Goal: Task Accomplishment & Management: Complete application form

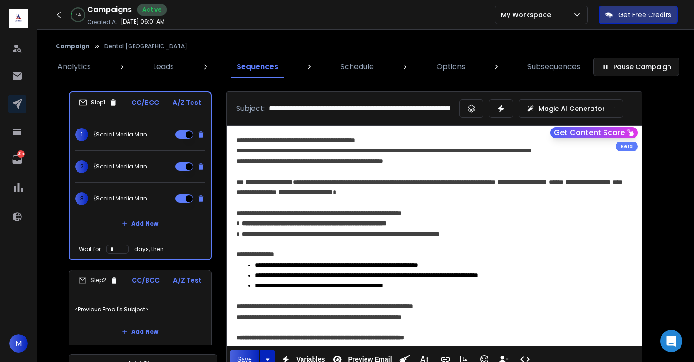
scroll to position [24, 0]
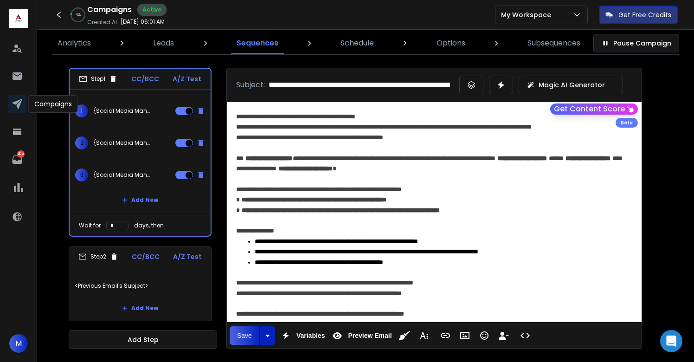
click at [20, 104] on icon at bounding box center [17, 104] width 10 height 10
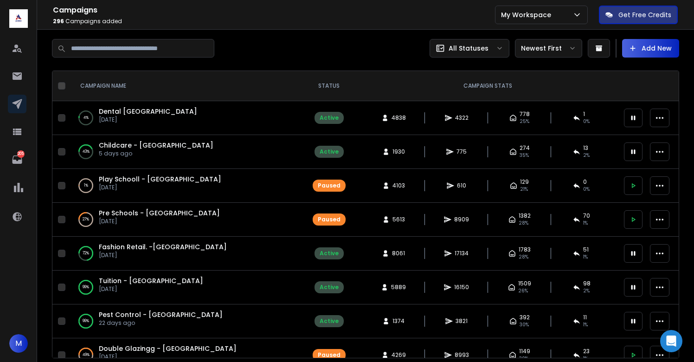
click at [651, 49] on button "Add New" at bounding box center [650, 48] width 57 height 19
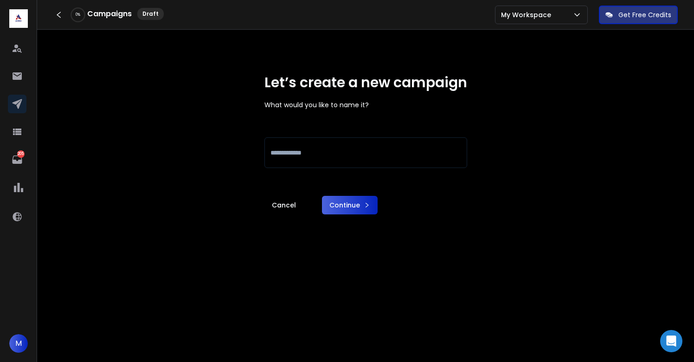
click at [279, 163] on input at bounding box center [366, 152] width 203 height 31
type input "**********"
click at [351, 201] on button "Continue" at bounding box center [350, 205] width 56 height 19
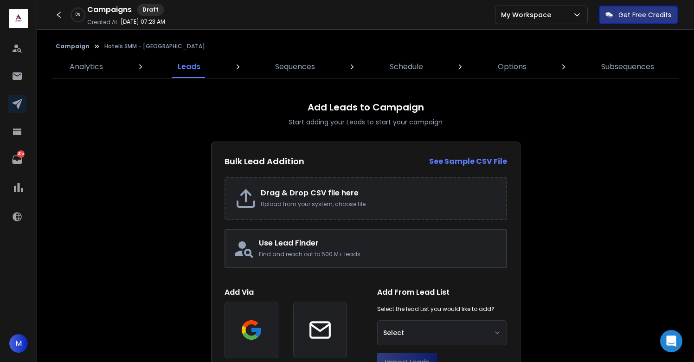
click at [312, 194] on h2 "Drag & Drop CSV file here" at bounding box center [379, 193] width 236 height 11
type input "**********"
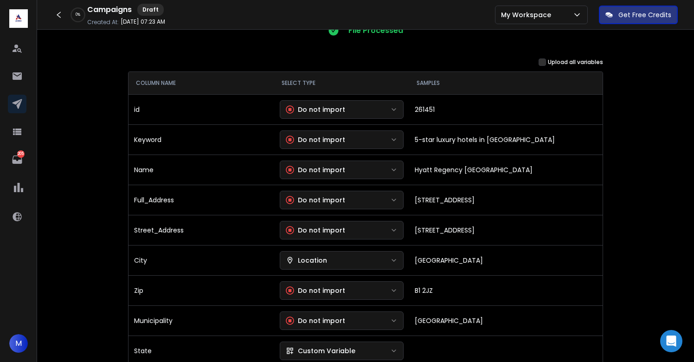
scroll to position [105, 0]
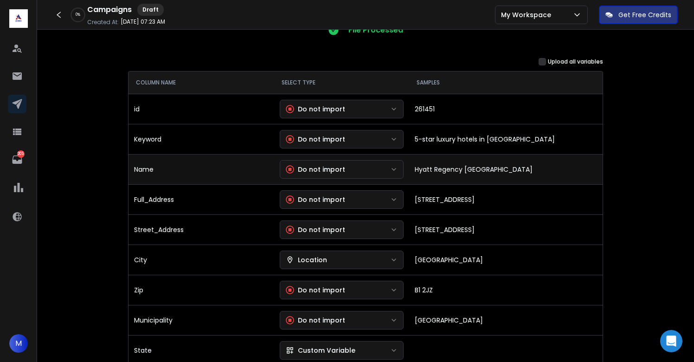
click at [338, 168] on div "Do not import" at bounding box center [315, 169] width 59 height 9
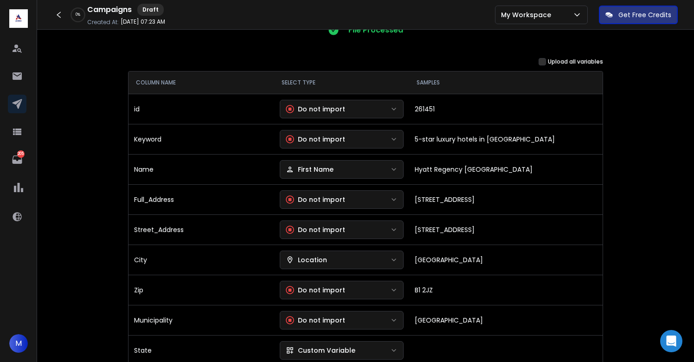
scroll to position [129, 0]
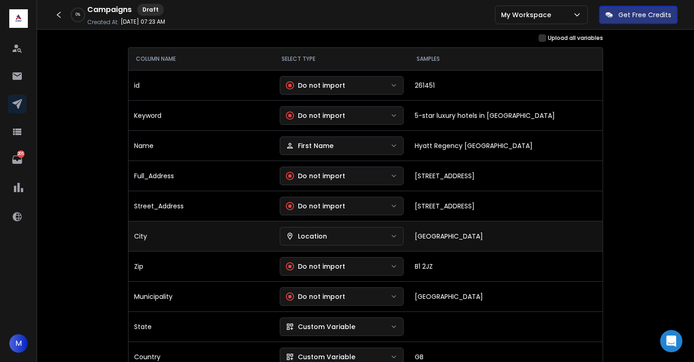
click at [323, 238] on div "Location" at bounding box center [306, 236] width 41 height 9
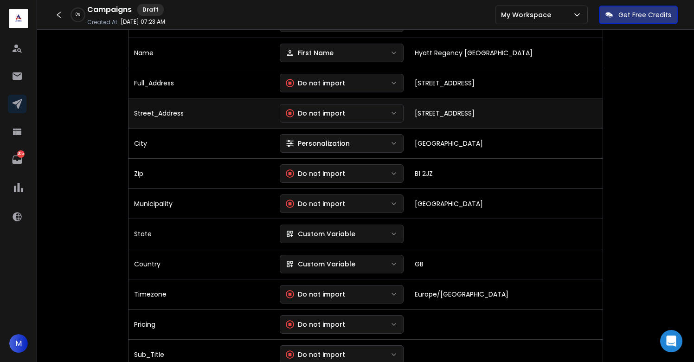
scroll to position [225, 0]
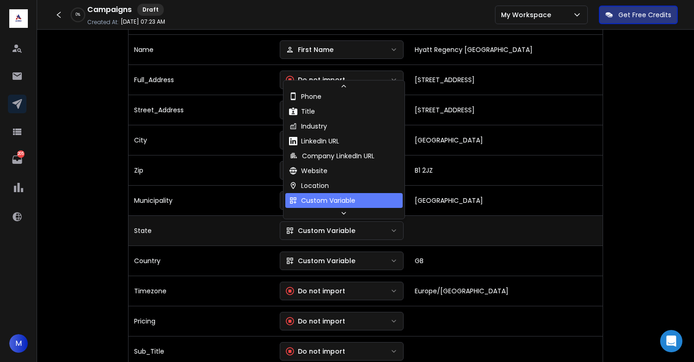
click at [346, 224] on button "Custom Variable" at bounding box center [342, 230] width 124 height 19
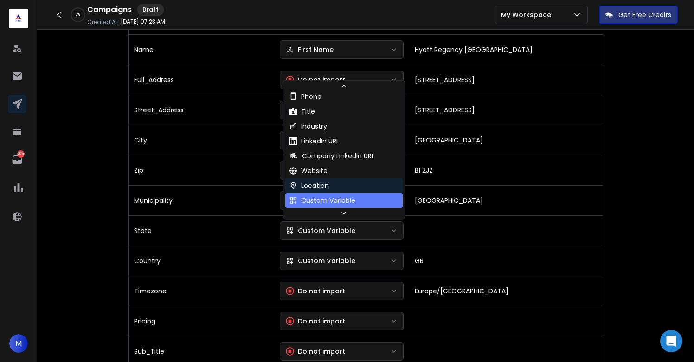
scroll to position [84, 0]
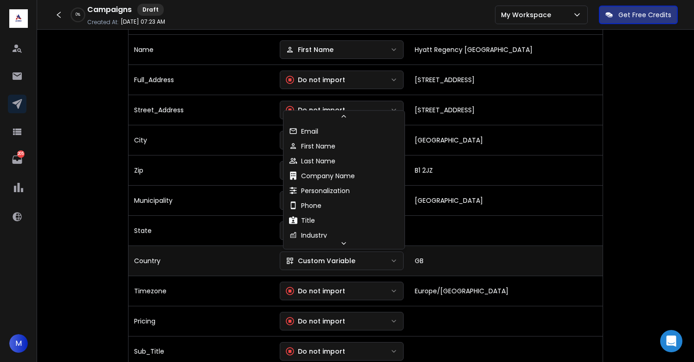
click at [335, 258] on div "Custom Variable" at bounding box center [321, 260] width 70 height 9
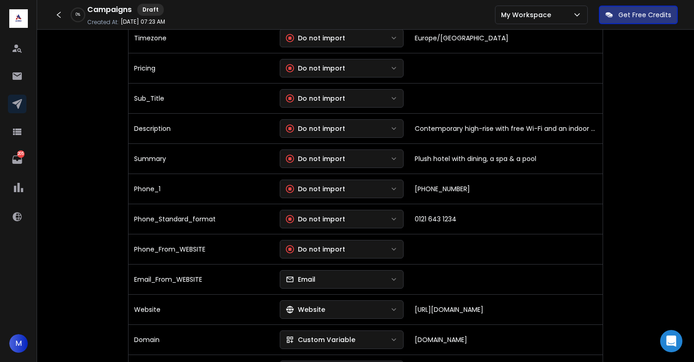
scroll to position [488, 0]
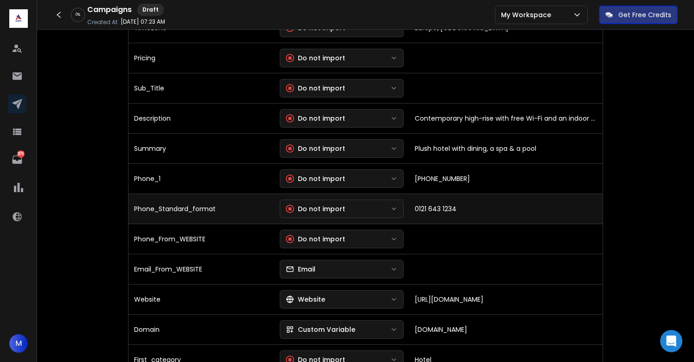
click at [374, 202] on button "Do not import" at bounding box center [342, 209] width 124 height 19
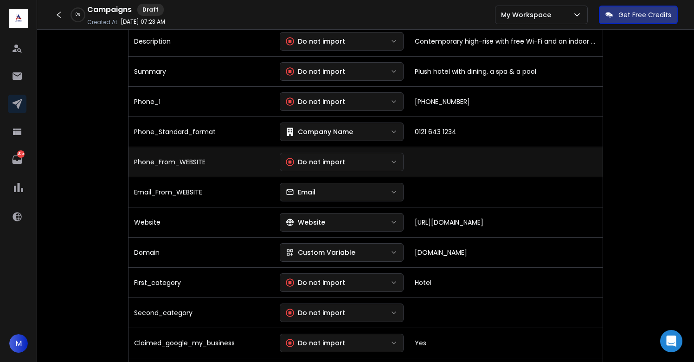
scroll to position [566, 0]
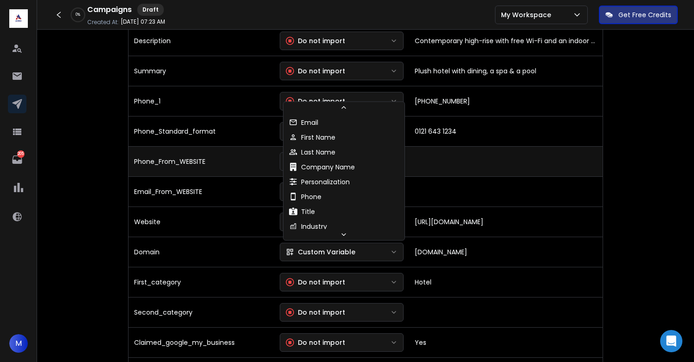
click at [321, 252] on div "Custom Variable" at bounding box center [321, 251] width 70 height 9
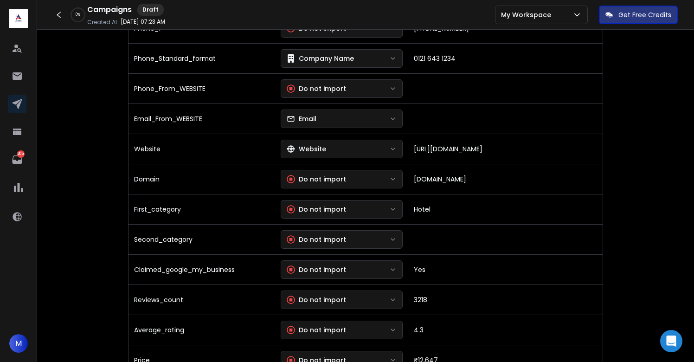
scroll to position [639, 0]
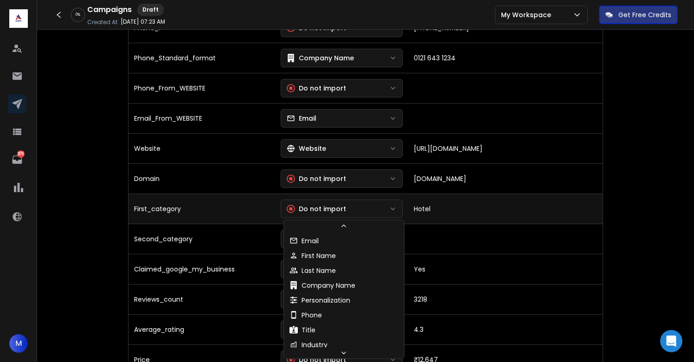
click at [320, 203] on button "Do not import" at bounding box center [342, 209] width 122 height 19
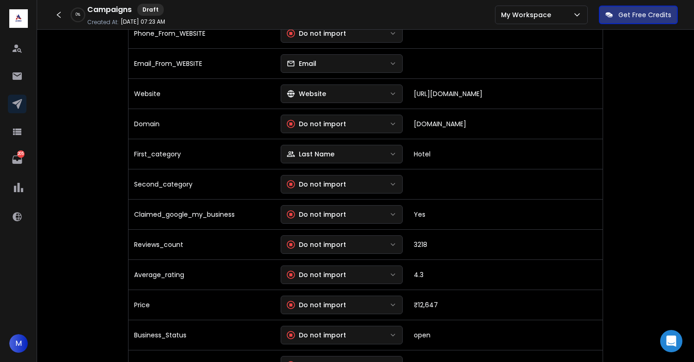
scroll to position [694, 0]
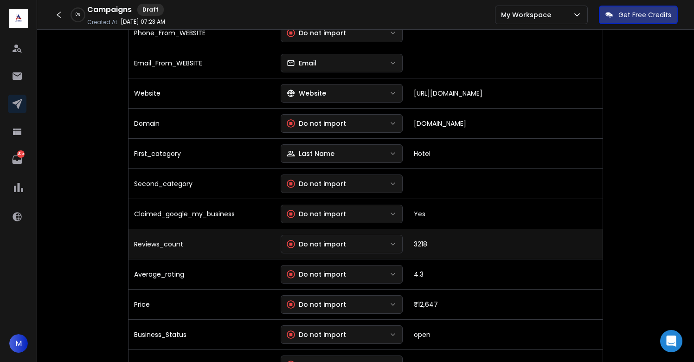
click at [318, 244] on div "Do not import" at bounding box center [316, 244] width 59 height 9
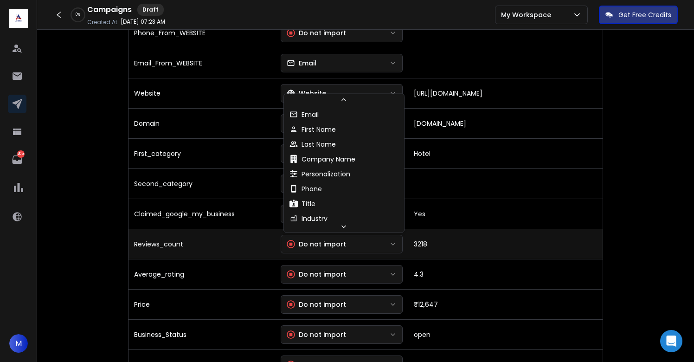
scroll to position [94, 0]
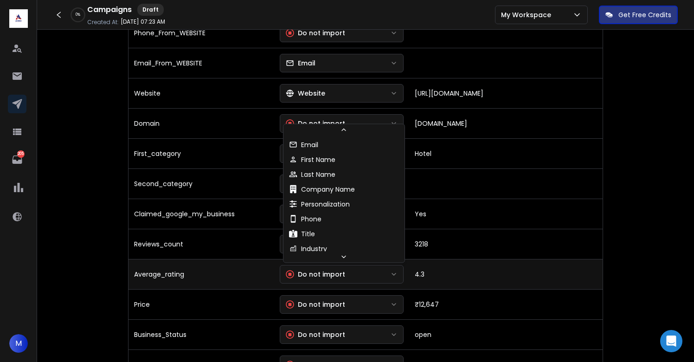
click at [328, 278] on div "Do not import" at bounding box center [315, 274] width 59 height 9
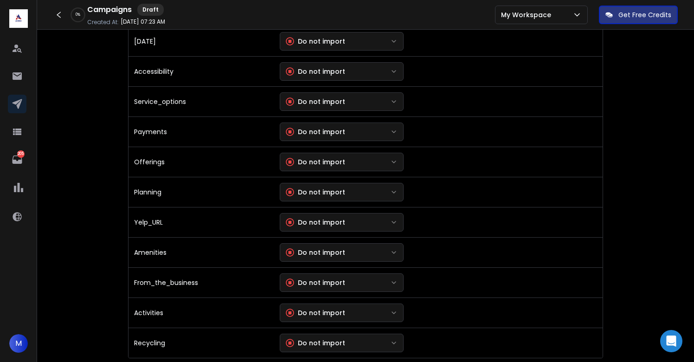
scroll to position [2063, 0]
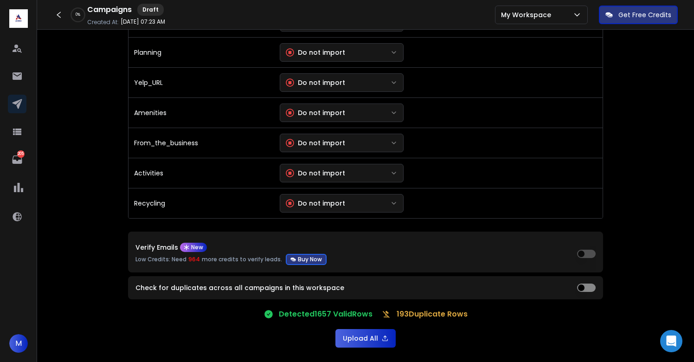
click at [360, 333] on button "Upload All" at bounding box center [366, 338] width 60 height 19
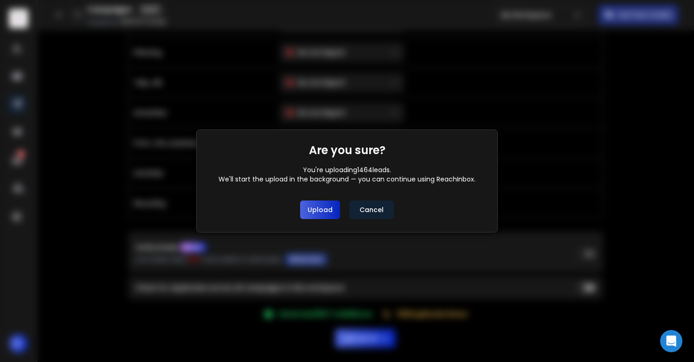
click at [317, 214] on button "Upload" at bounding box center [320, 210] width 40 height 19
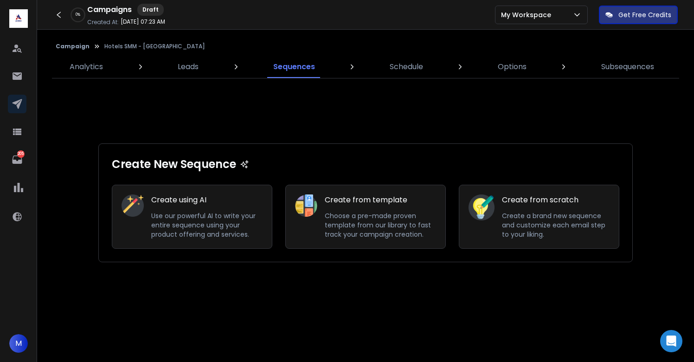
click at [498, 198] on div "Create from scratch Create a brand new sequence and customize each email step t…" at bounding box center [539, 217] width 161 height 64
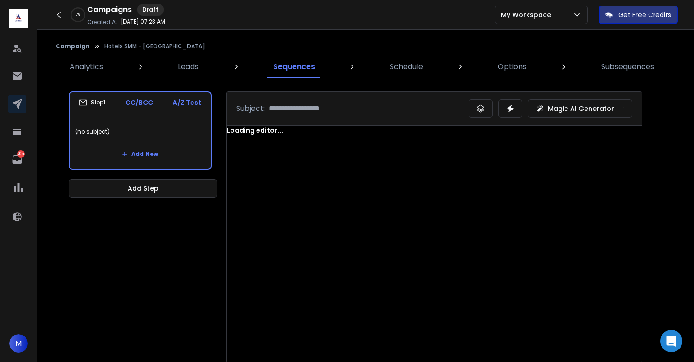
click at [353, 194] on div "Loading editor..." at bounding box center [434, 244] width 415 height 237
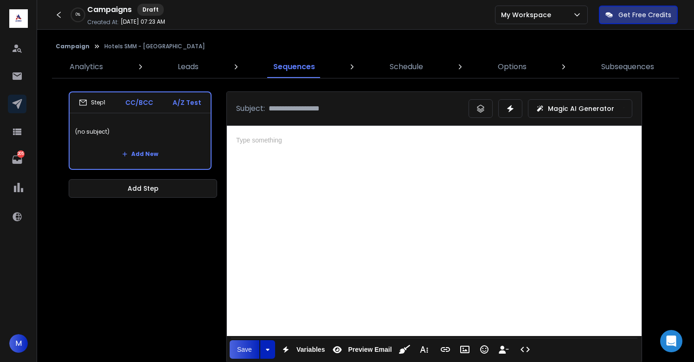
click at [353, 194] on div at bounding box center [434, 231] width 415 height 210
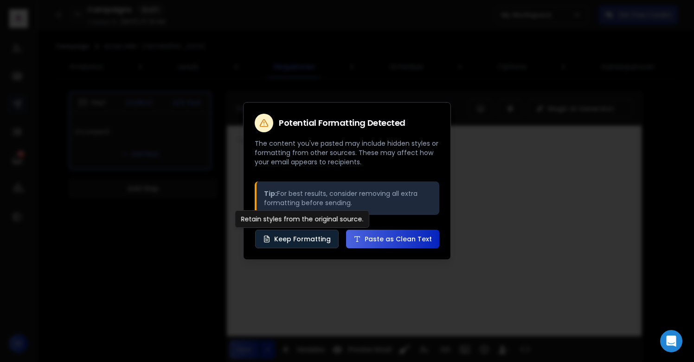
click at [305, 239] on button "Keep Formatting" at bounding box center [297, 239] width 84 height 19
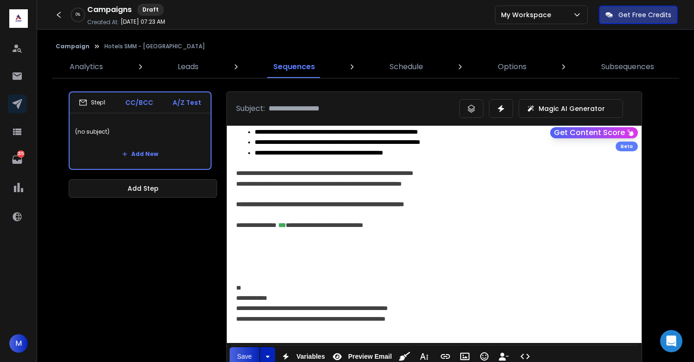
scroll to position [134, 0]
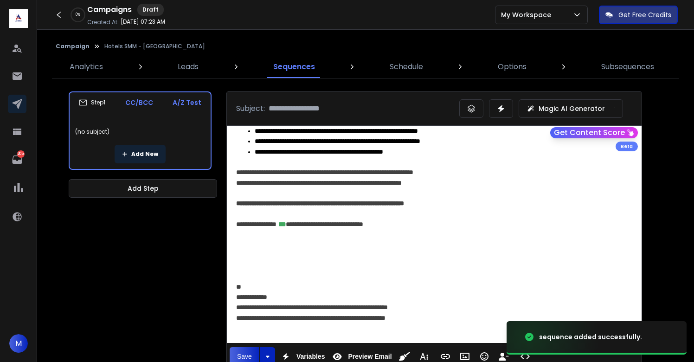
click at [134, 155] on button "Add New" at bounding box center [140, 154] width 51 height 19
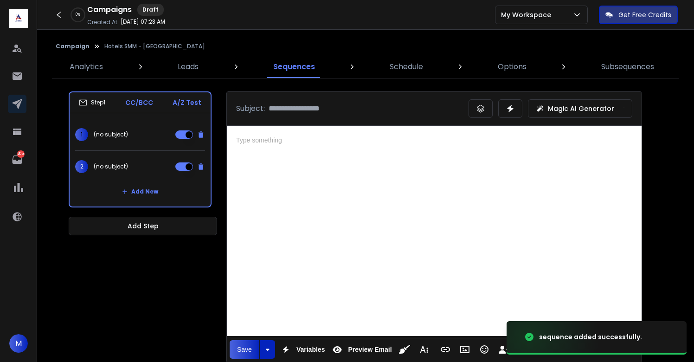
click at [395, 244] on div at bounding box center [434, 231] width 415 height 210
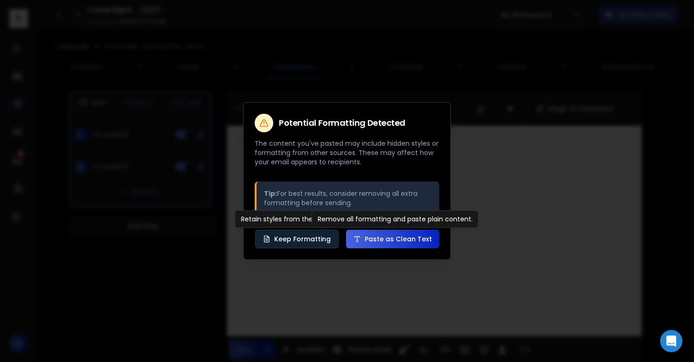
click at [290, 238] on button "Keep Formatting" at bounding box center [297, 239] width 84 height 19
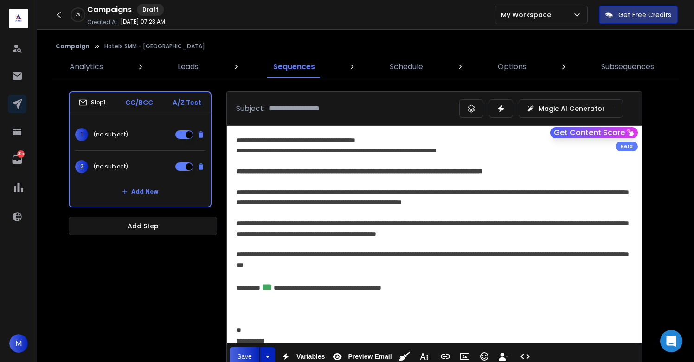
scroll to position [33, 0]
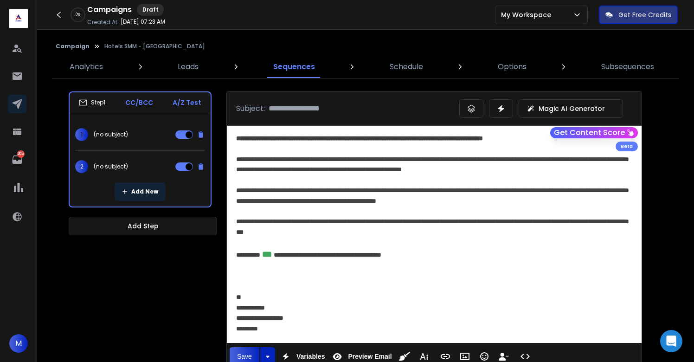
click at [126, 198] on button "Add New" at bounding box center [140, 191] width 51 height 19
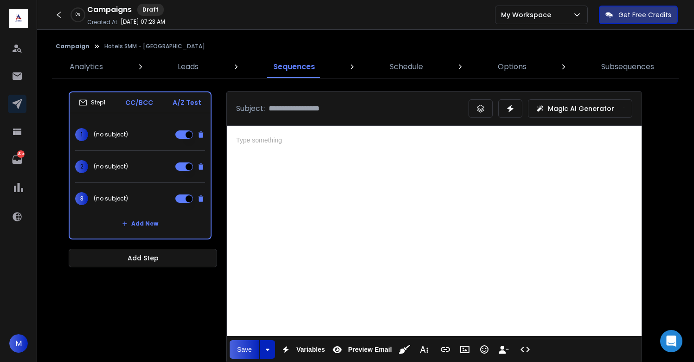
click at [357, 216] on div at bounding box center [434, 231] width 415 height 210
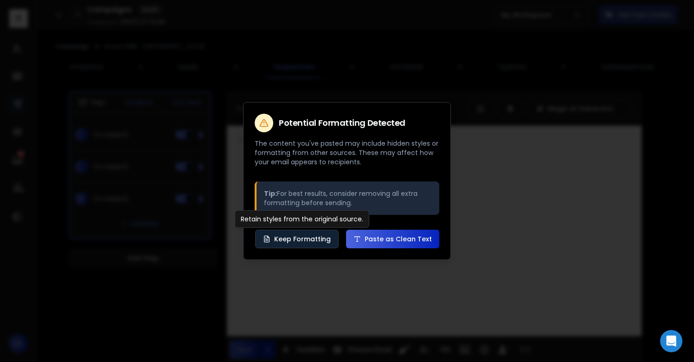
click at [298, 244] on button "Keep Formatting" at bounding box center [297, 239] width 84 height 19
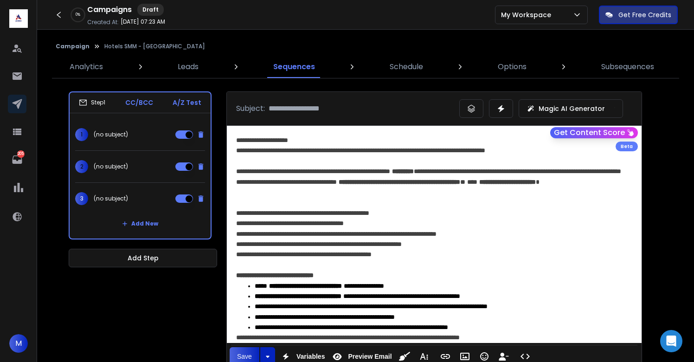
click at [338, 111] on input at bounding box center [359, 108] width 181 height 11
paste input "**********"
type input "**********"
click at [121, 160] on div "2 (no subject)" at bounding box center [101, 166] width 53 height 13
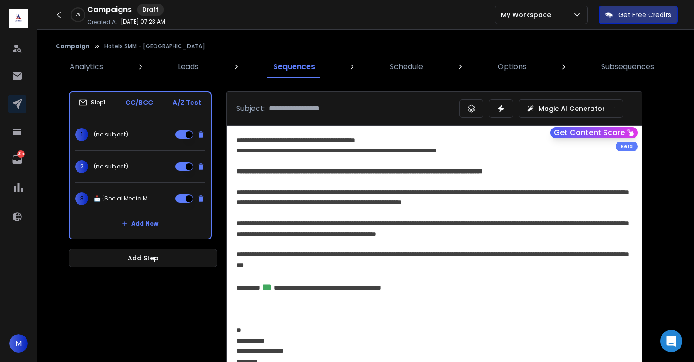
scroll to position [0, 0]
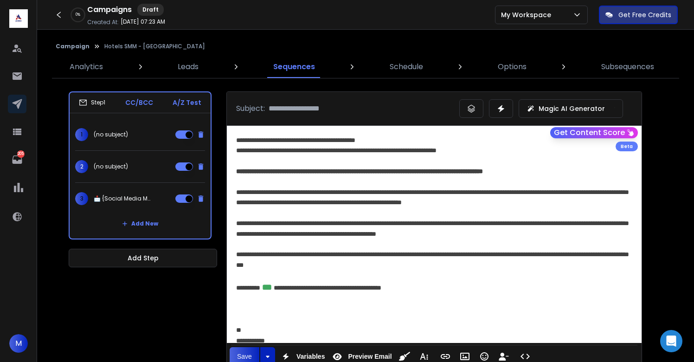
click at [334, 106] on input at bounding box center [359, 108] width 181 height 11
paste input "**********"
type input "**********"
click at [135, 134] on div "1 (no subject)" at bounding box center [140, 135] width 130 height 32
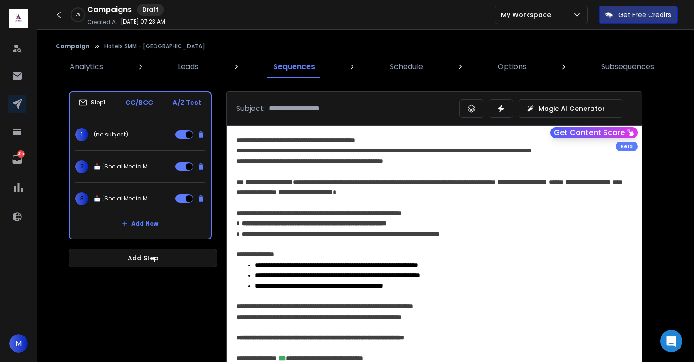
scroll to position [0, 0]
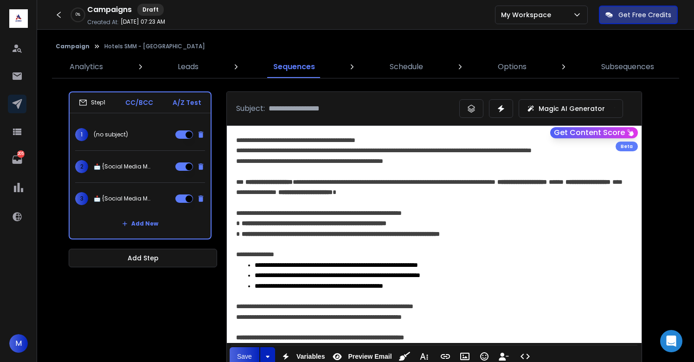
click at [350, 113] on input at bounding box center [359, 108] width 181 height 11
paste input "**********"
type input "**********"
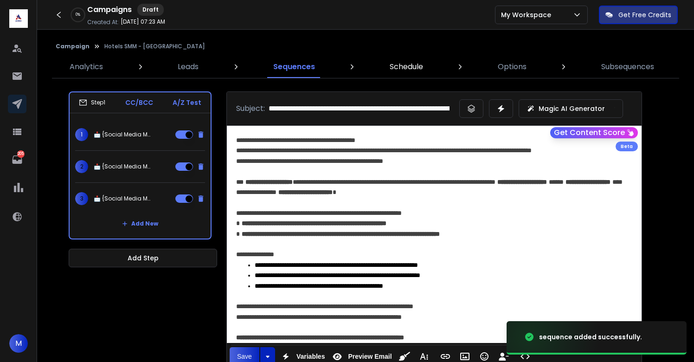
click at [408, 68] on p "Schedule" at bounding box center [406, 66] width 33 height 11
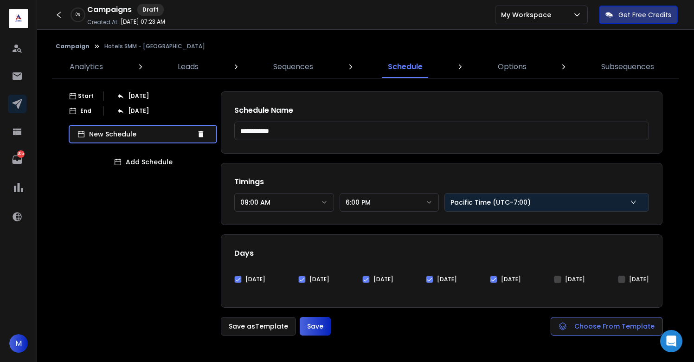
click at [513, 203] on p "Pacific Time (UTC-7:00)" at bounding box center [493, 202] width 84 height 9
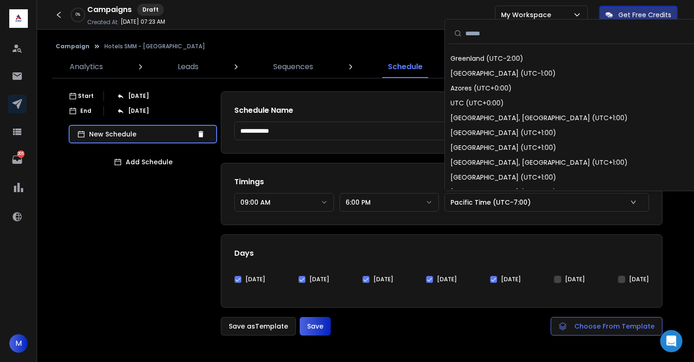
scroll to position [317, 0]
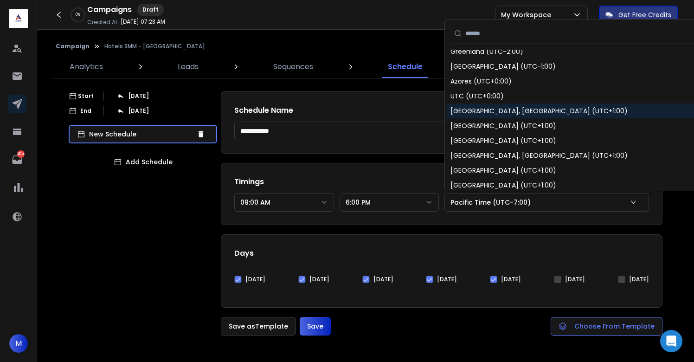
click at [502, 112] on div "Edinburgh, London (UTC+1:00)" at bounding box center [539, 110] width 177 height 9
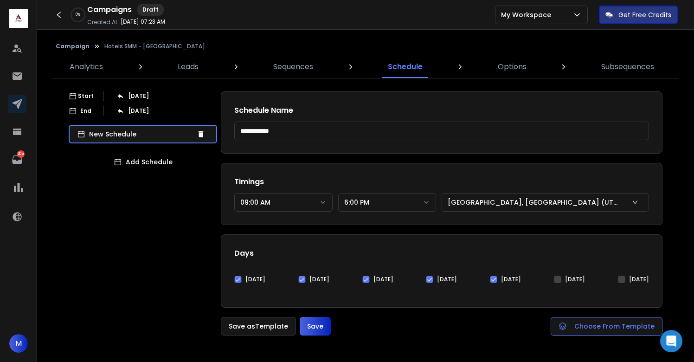
click at [390, 204] on button "6:00 PM" at bounding box center [387, 202] width 98 height 19
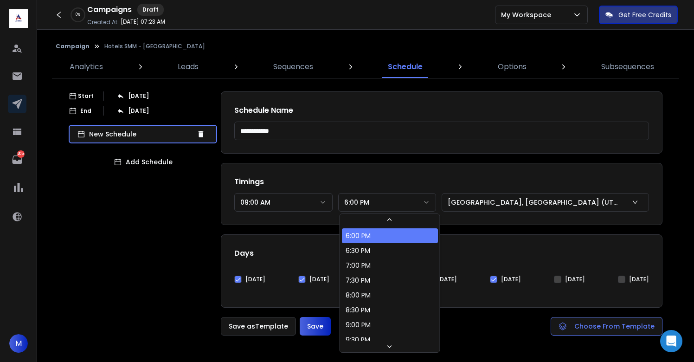
scroll to position [322, 0]
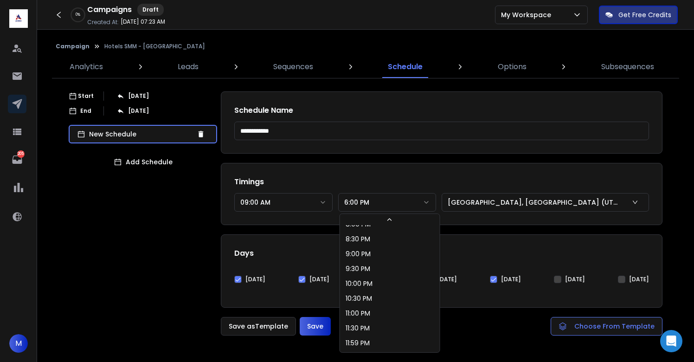
select select "********"
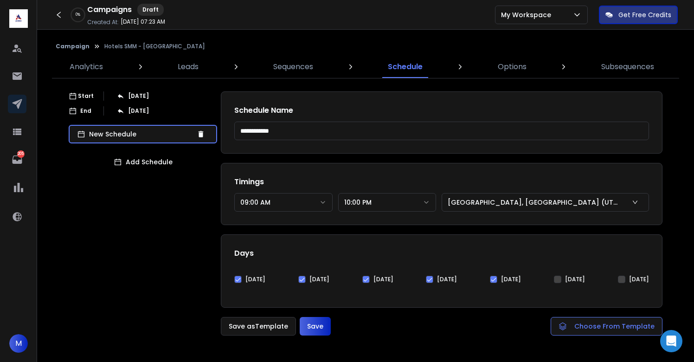
click at [319, 324] on button "Save" at bounding box center [315, 326] width 31 height 19
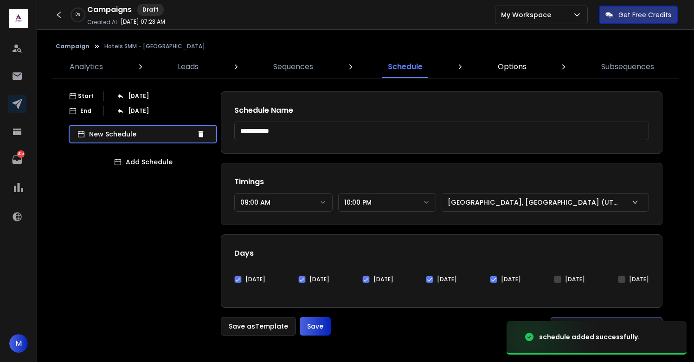
click at [517, 66] on p "Options" at bounding box center [512, 66] width 29 height 11
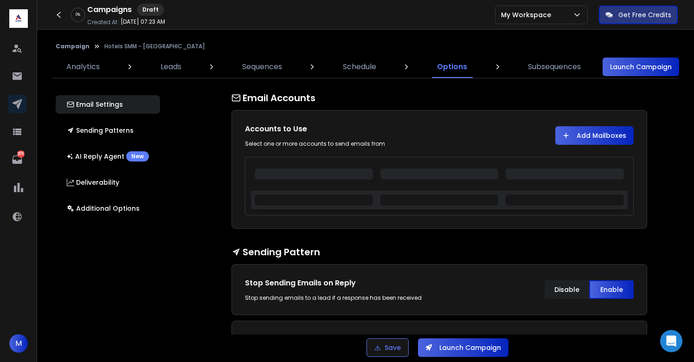
click at [598, 138] on button "Add Mailboxes" at bounding box center [595, 135] width 78 height 19
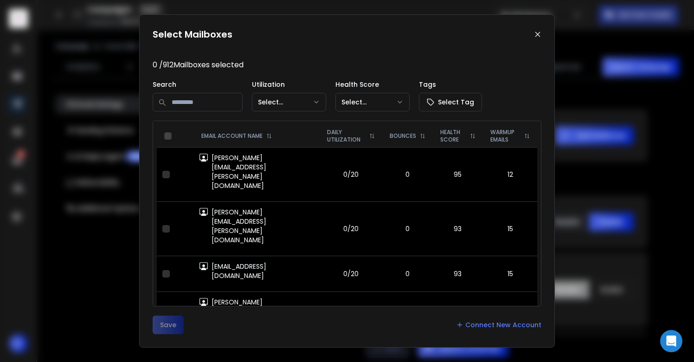
click at [188, 104] on input at bounding box center [198, 102] width 90 height 19
type input "*****"
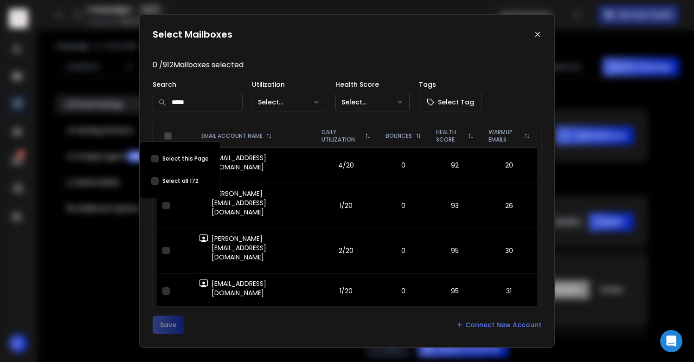
click at [156, 180] on button "Select this Page" at bounding box center [154, 180] width 7 height 7
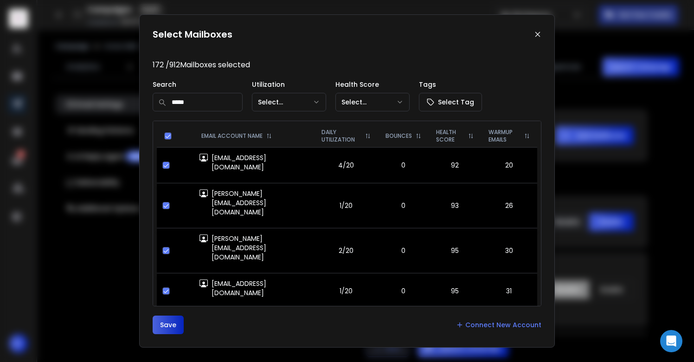
click at [162, 328] on button "Save" at bounding box center [168, 325] width 31 height 19
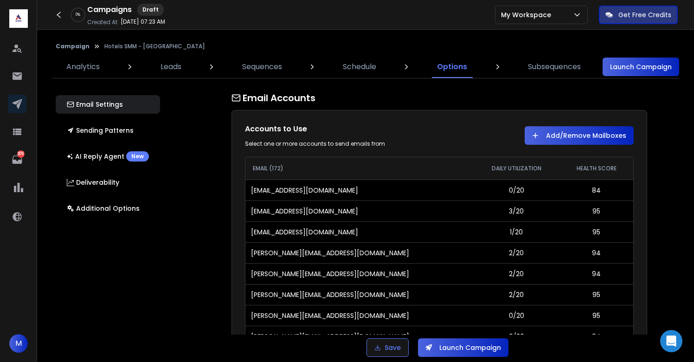
click at [575, 138] on button "Add/Remove Mailboxes" at bounding box center [579, 135] width 109 height 19
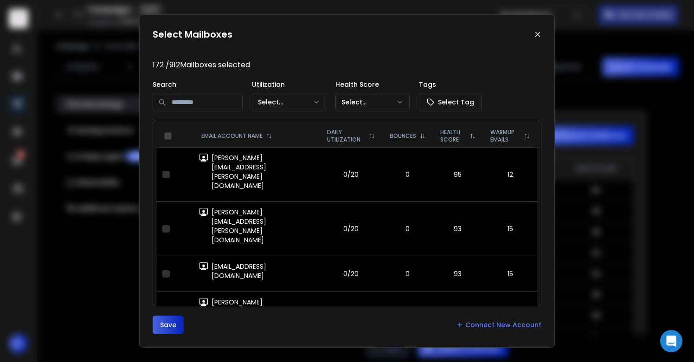
click at [209, 99] on input at bounding box center [198, 102] width 90 height 19
type input "****"
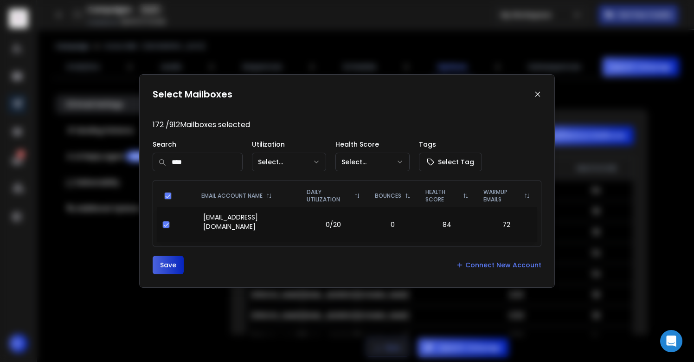
click at [165, 226] on button "button" at bounding box center [165, 224] width 7 height 7
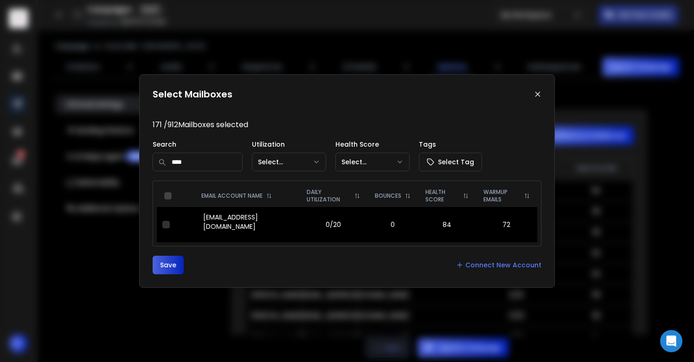
click at [165, 258] on button "Save" at bounding box center [168, 265] width 31 height 19
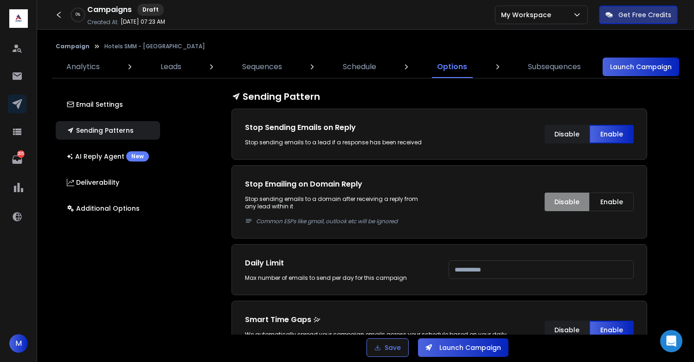
scroll to position [369, 0]
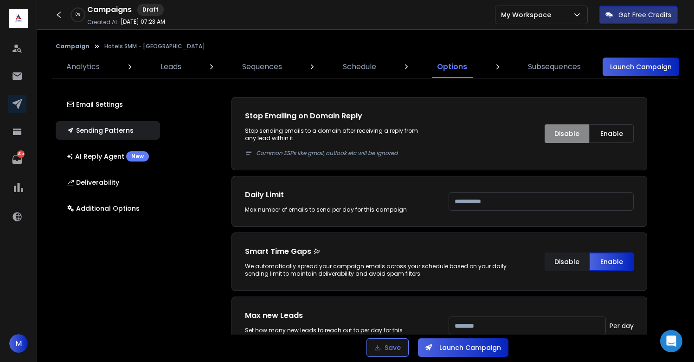
click at [482, 202] on input "***" at bounding box center [541, 201] width 185 height 19
type input "****"
click at [525, 245] on div "Smart Time Gaps We automatically spread your campaign emails across your schedu…" at bounding box center [440, 262] width 416 height 58
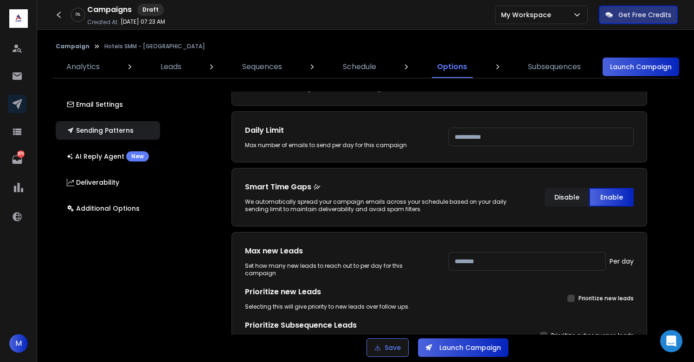
scroll to position [435, 0]
click at [474, 257] on input "***" at bounding box center [527, 260] width 157 height 19
type input "****"
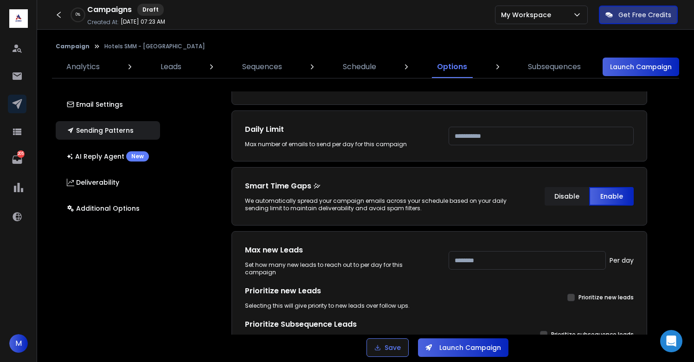
click at [649, 225] on div "Email Accounts Accounts to Use Select one or more accounts to send emails from …" at bounding box center [445, 212] width 540 height 243
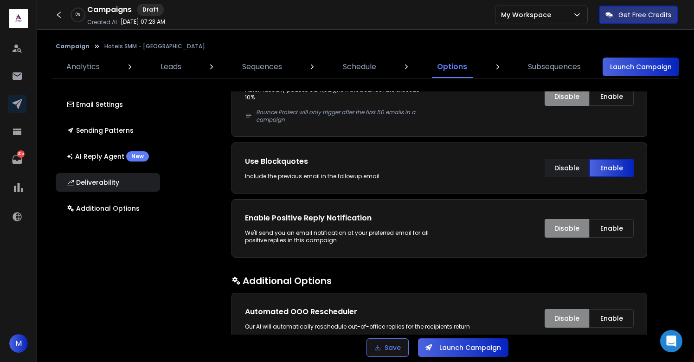
scroll to position [1497, 0]
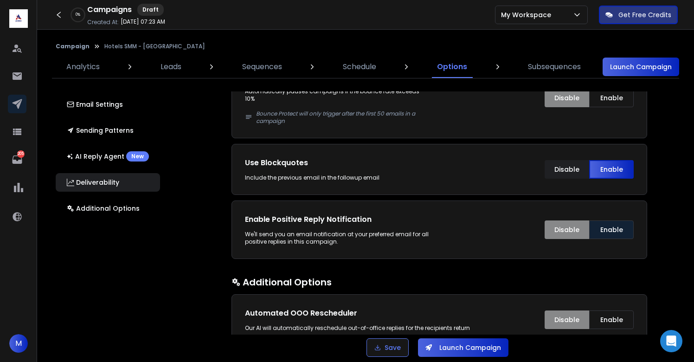
click at [619, 230] on button "Enable" at bounding box center [611, 229] width 45 height 19
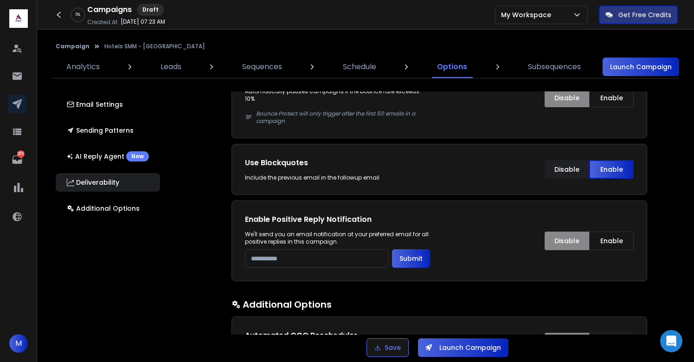
click at [312, 253] on input "email" at bounding box center [316, 258] width 143 height 19
type input "**********"
click at [423, 249] on button "Submit" at bounding box center [411, 258] width 38 height 19
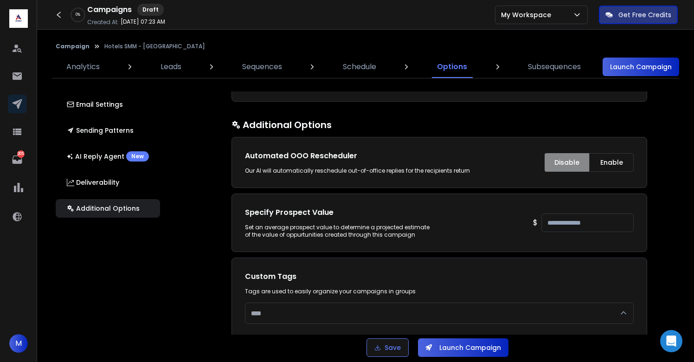
scroll to position [1674, 0]
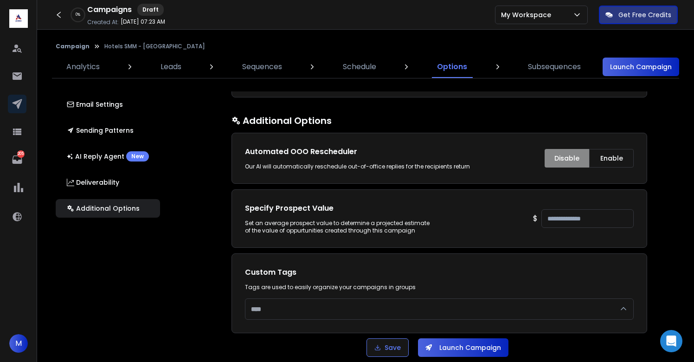
click at [609, 213] on input "***" at bounding box center [588, 218] width 93 height 19
type input "***"
click at [667, 206] on div "Email Accounts Accounts to Use Select one or more accounts to send emails from …" at bounding box center [445, 212] width 540 height 243
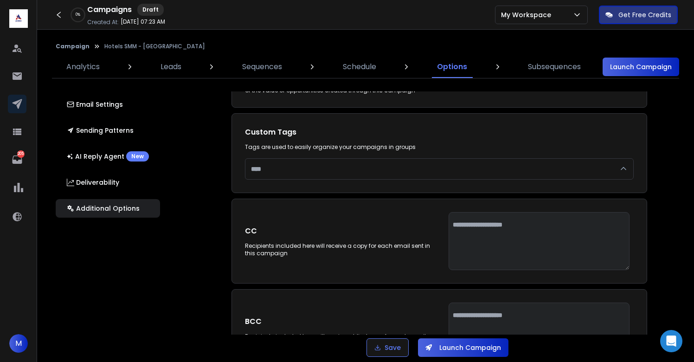
scroll to position [1852, 0]
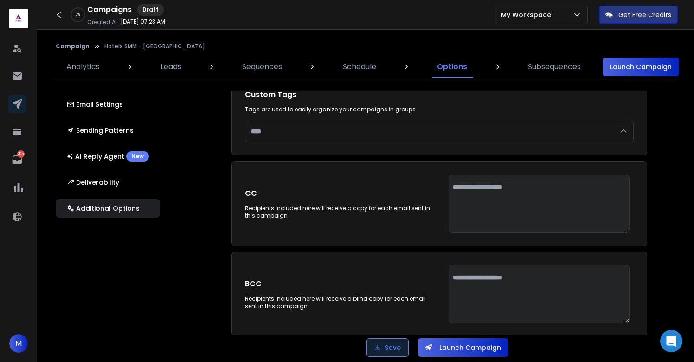
click at [387, 344] on button "Save" at bounding box center [388, 347] width 42 height 19
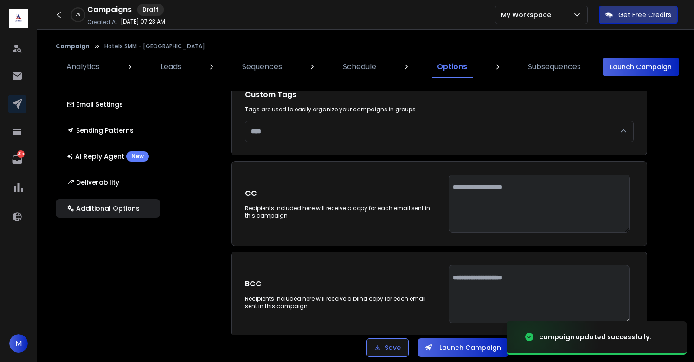
click at [461, 350] on button "Launch Campaign" at bounding box center [463, 347] width 91 height 19
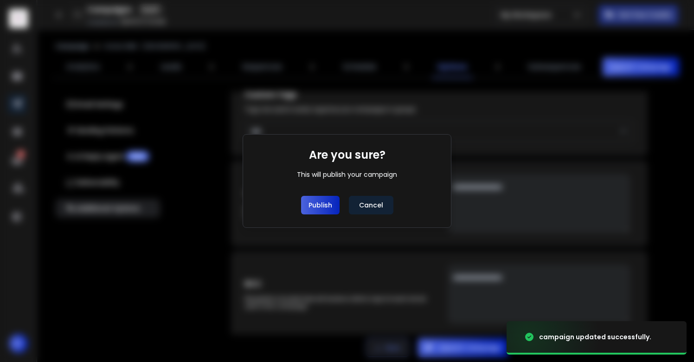
click at [335, 202] on button "Publish" at bounding box center [320, 205] width 39 height 19
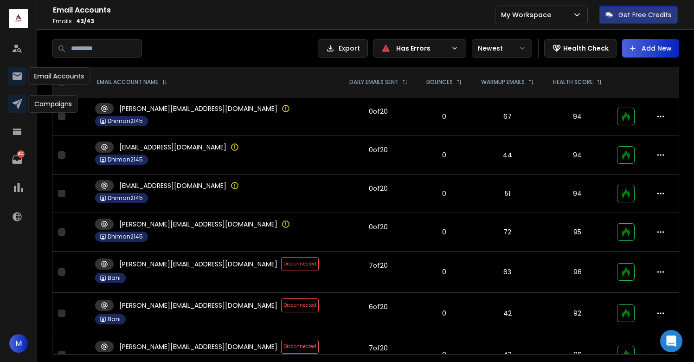
click at [21, 103] on icon at bounding box center [17, 103] width 11 height 11
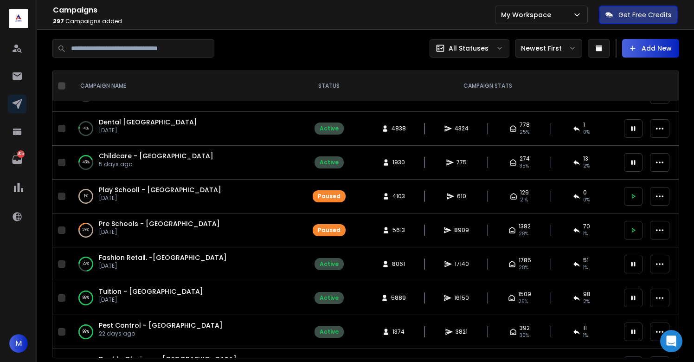
scroll to position [30, 0]
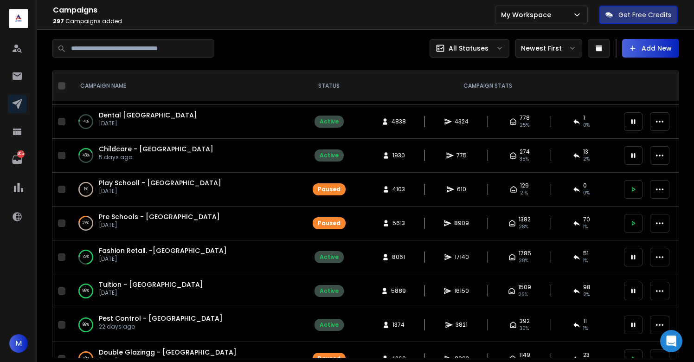
click at [128, 248] on span "Fashion Retail. -[GEOGRAPHIC_DATA]" at bounding box center [163, 250] width 128 height 9
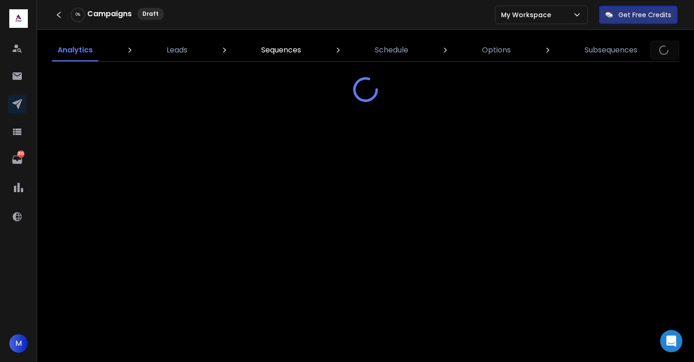
click at [263, 51] on p "Sequences" at bounding box center [281, 50] width 40 height 11
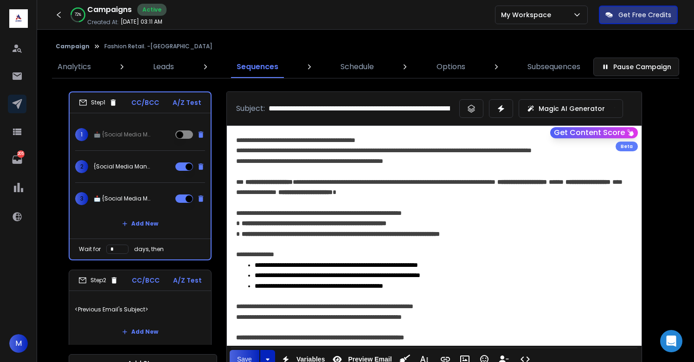
click at [357, 185] on div "**********" at bounding box center [434, 187] width 396 height 21
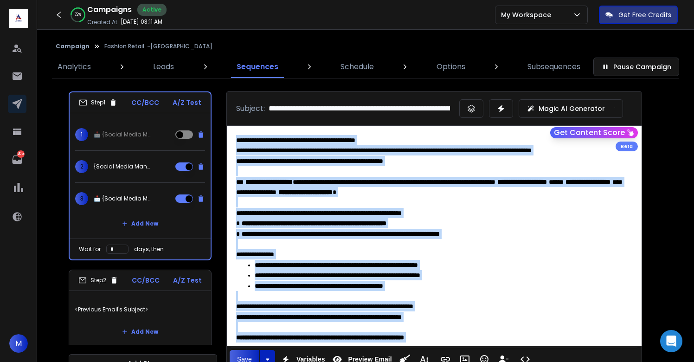
copy div "**********"
click at [129, 165] on p "{Social Media Management - {{firstName}} | Social Media Needs - {{firstName}} |…" at bounding box center [123, 166] width 59 height 7
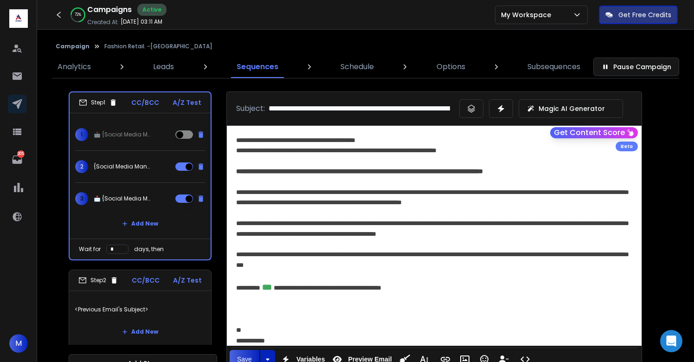
click at [371, 231] on div "**********" at bounding box center [434, 228] width 396 height 21
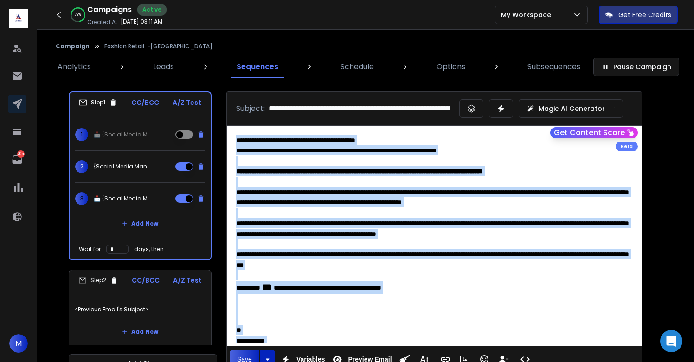
copy div "**********"
click at [113, 204] on div "3 📩 {Social Media Management - {{firstName}} | Social Media Needs - {{firstName…" at bounding box center [114, 198] width 78 height 13
type input "**********"
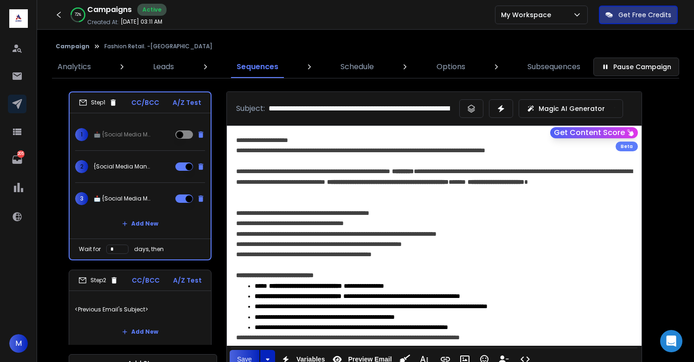
click at [393, 212] on div "**********" at bounding box center [434, 229] width 396 height 42
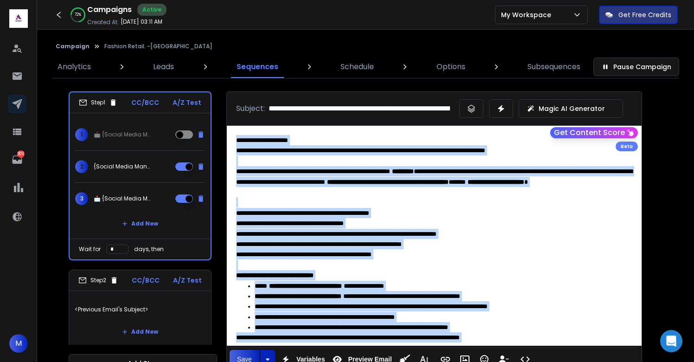
copy div "**********"
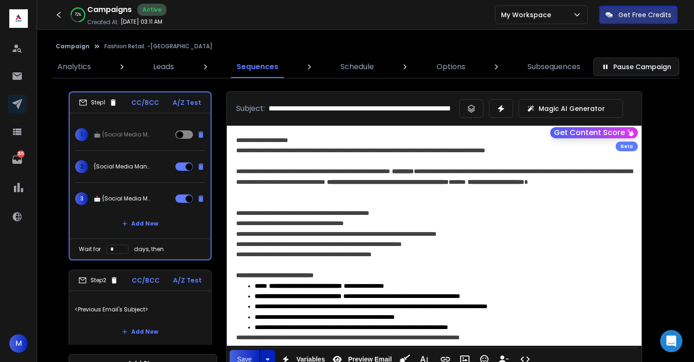
click at [349, 111] on input "**********" at bounding box center [359, 108] width 181 height 11
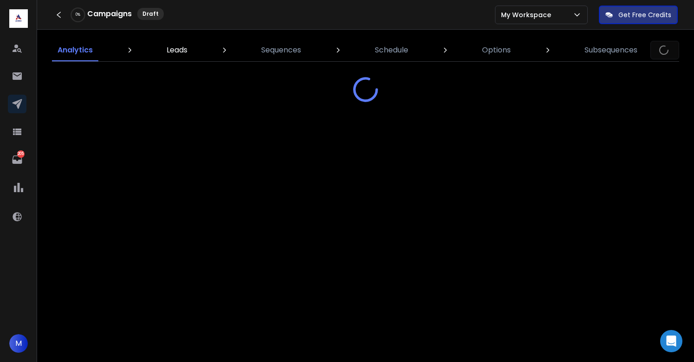
click at [179, 47] on p "Leads" at bounding box center [177, 50] width 21 height 11
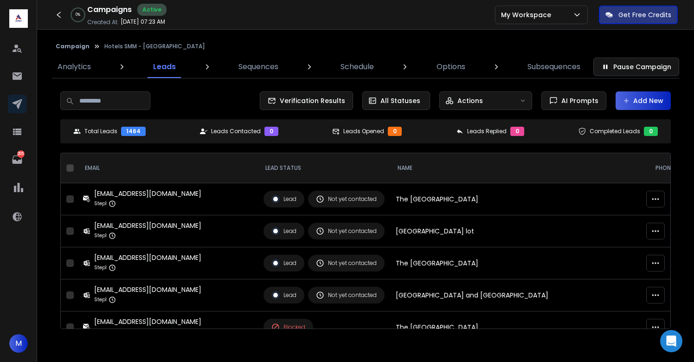
click at [635, 104] on button "Add New" at bounding box center [643, 100] width 55 height 19
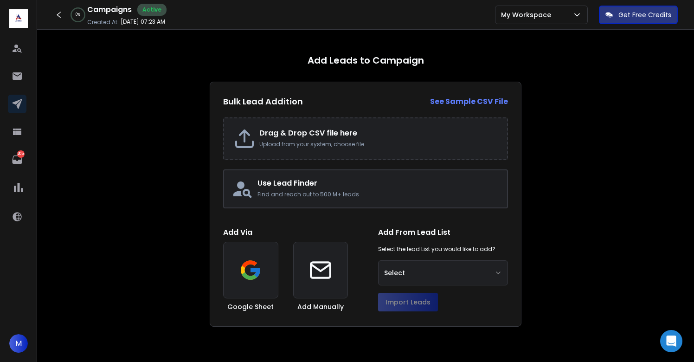
click at [289, 138] on h2 "Drag & Drop CSV file here" at bounding box center [378, 133] width 239 height 11
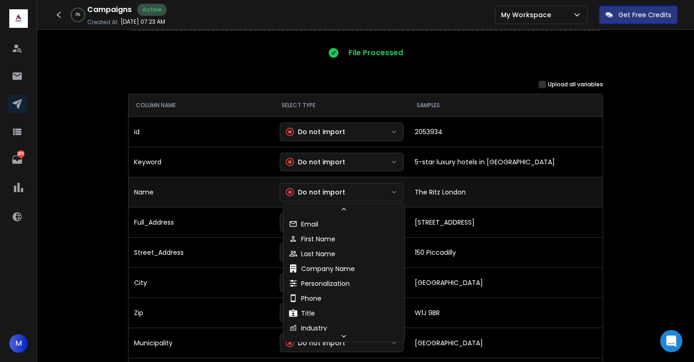
scroll to position [94, 0]
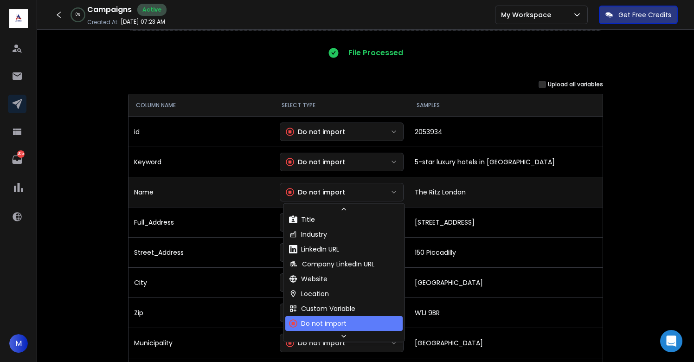
click at [336, 195] on div "Do not import" at bounding box center [315, 192] width 59 height 9
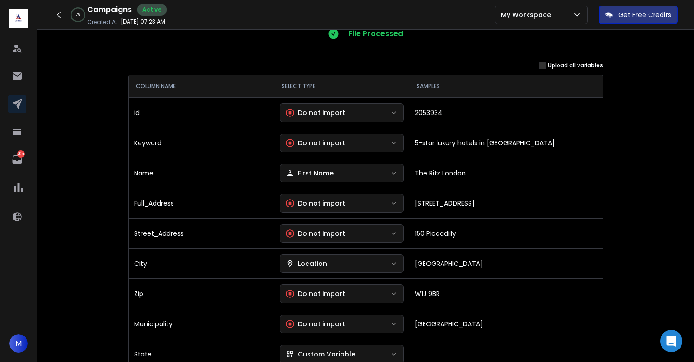
scroll to position [107, 0]
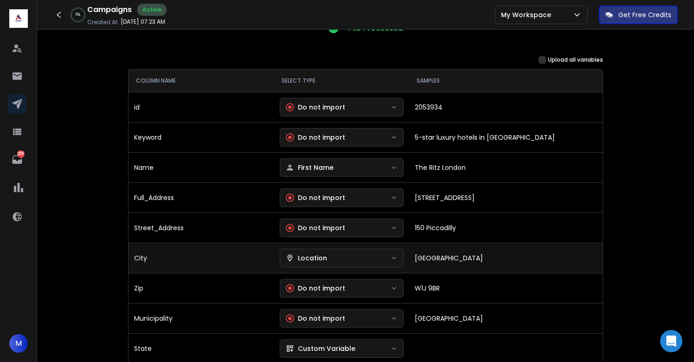
click at [325, 255] on div "Location" at bounding box center [306, 257] width 41 height 9
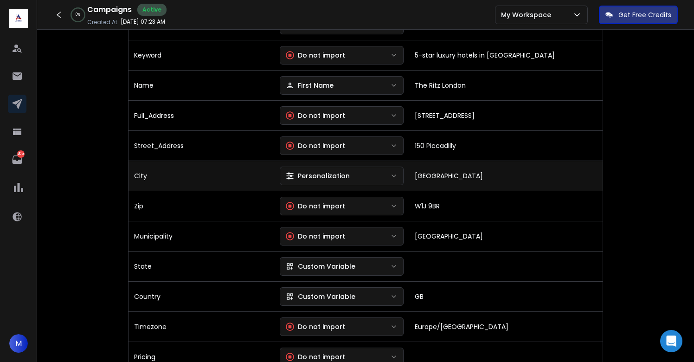
scroll to position [199, 0]
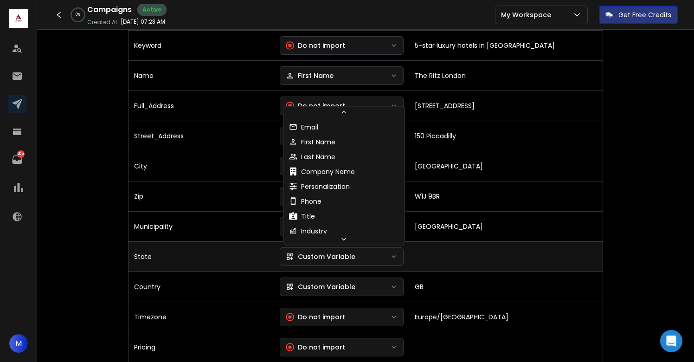
click at [337, 255] on div "Custom Variable" at bounding box center [321, 256] width 70 height 9
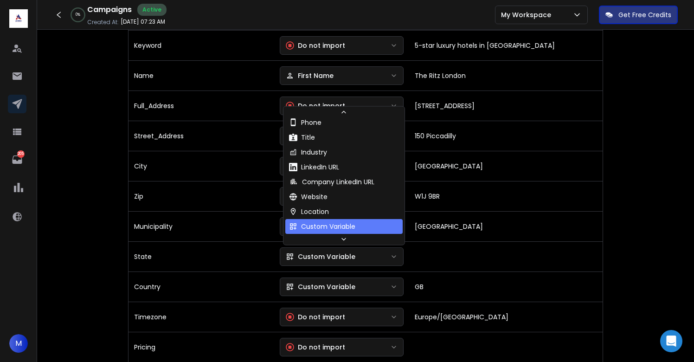
scroll to position [84, 0]
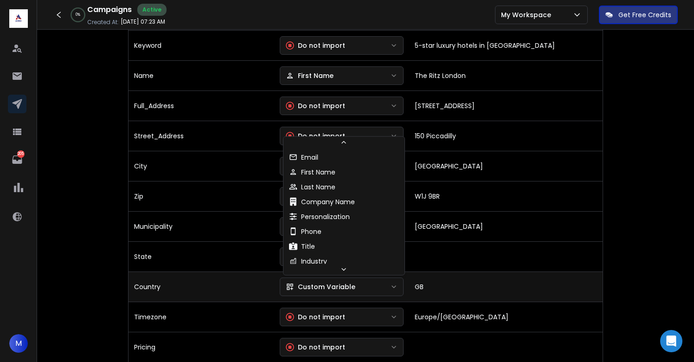
click at [334, 287] on div "Custom Variable" at bounding box center [321, 286] width 70 height 9
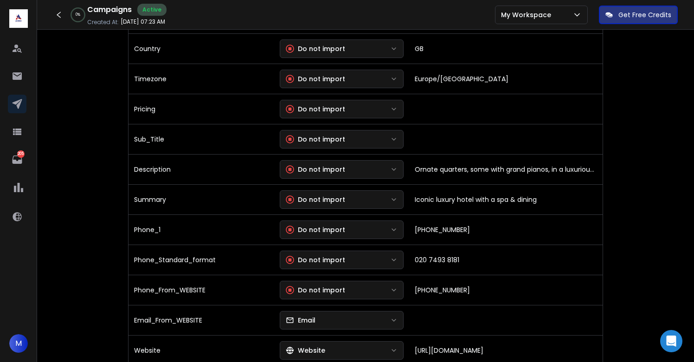
scroll to position [439, 0]
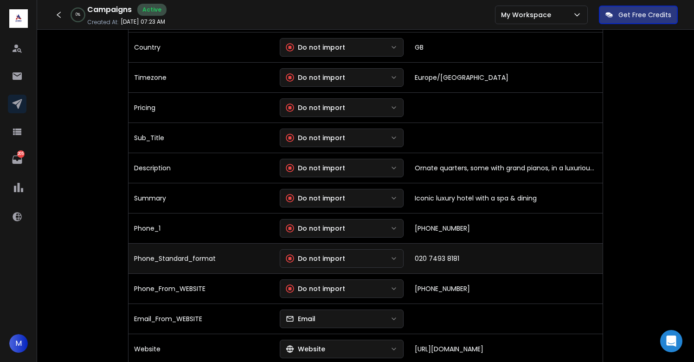
click at [330, 260] on div "Do not import" at bounding box center [315, 258] width 59 height 9
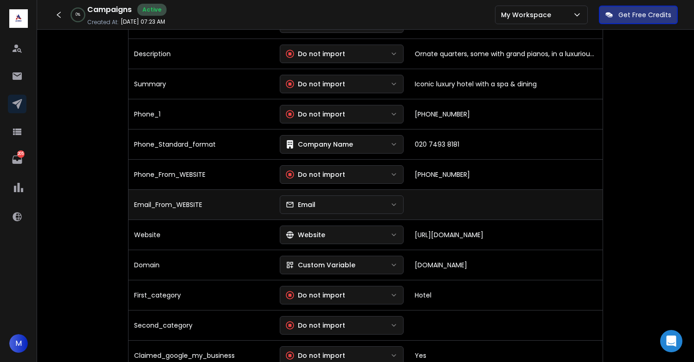
scroll to position [557, 0]
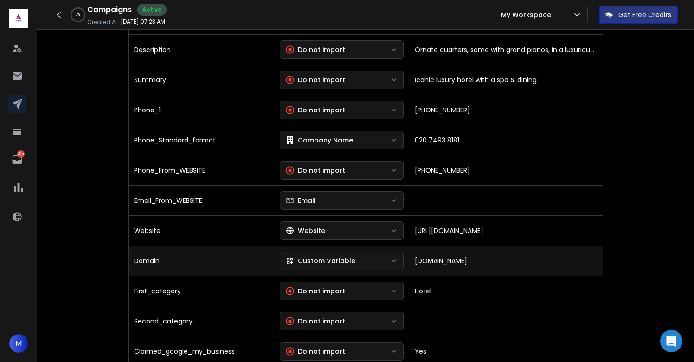
click at [334, 257] on div "Custom Variable" at bounding box center [321, 260] width 70 height 9
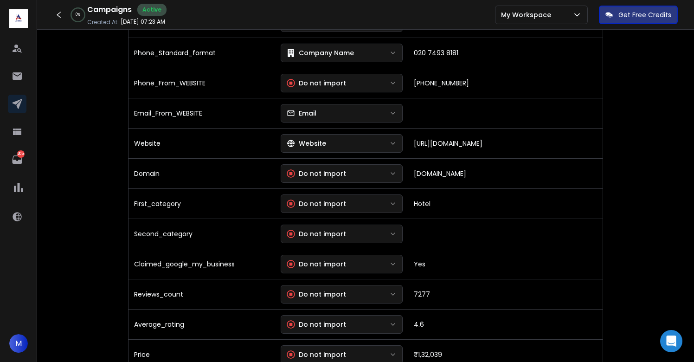
scroll to position [648, 0]
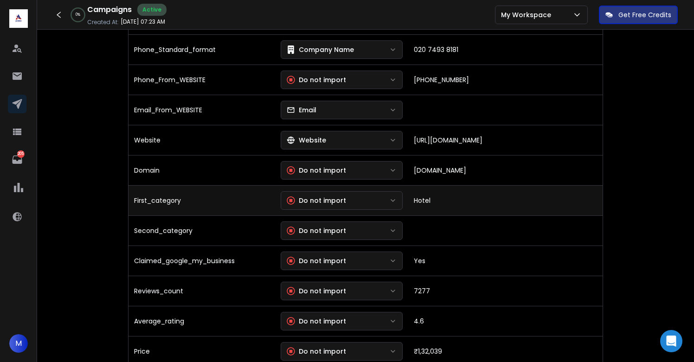
click at [336, 197] on div "Do not import" at bounding box center [316, 200] width 59 height 9
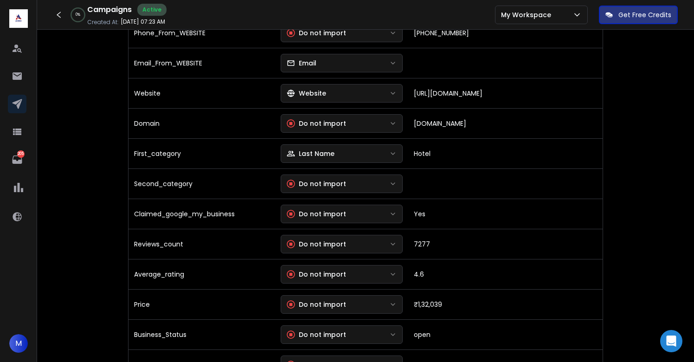
scroll to position [697, 0]
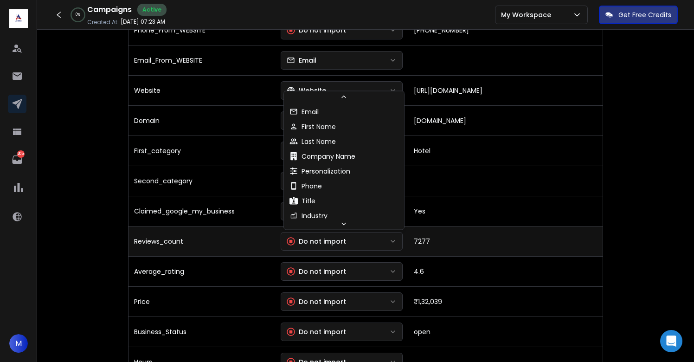
click at [323, 241] on div "Do not import" at bounding box center [316, 241] width 59 height 9
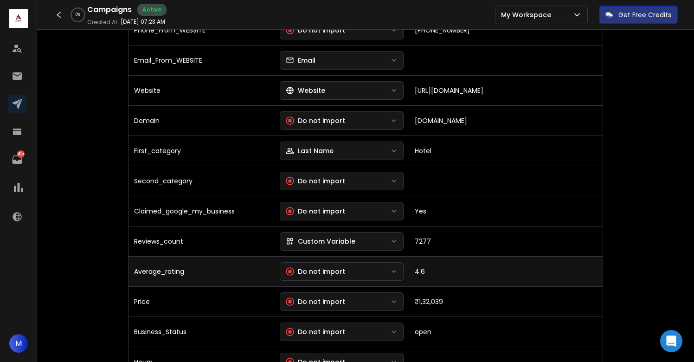
click at [324, 267] on div "Do not import" at bounding box center [315, 271] width 59 height 9
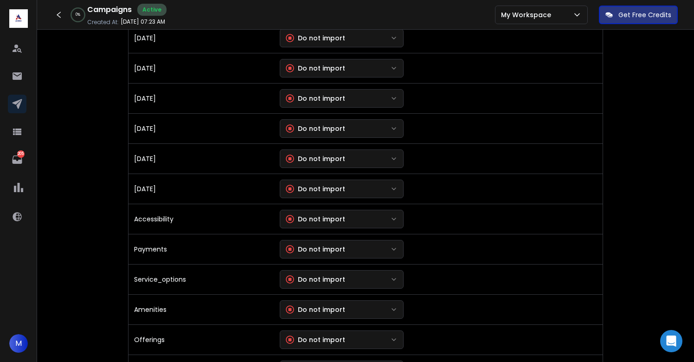
scroll to position [2063, 0]
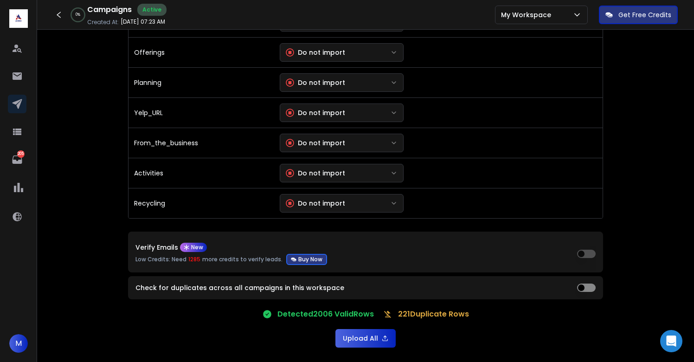
click at [362, 337] on button "Upload All" at bounding box center [366, 338] width 60 height 19
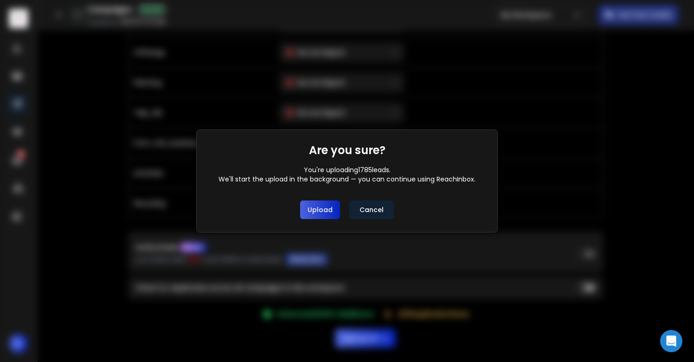
click at [330, 214] on button "Upload" at bounding box center [320, 210] width 40 height 19
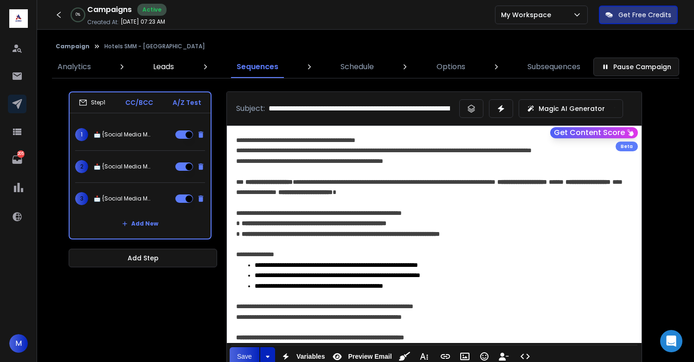
click at [171, 64] on p "Leads" at bounding box center [163, 66] width 21 height 11
